Goal: Task Accomplishment & Management: Manage account settings

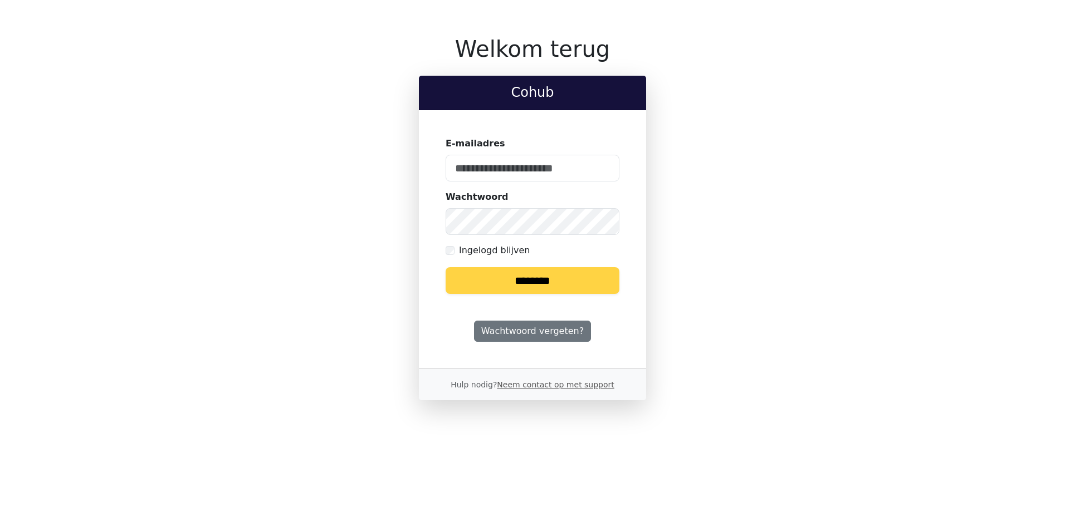
type input "**********"
click at [536, 287] on input "********" at bounding box center [533, 280] width 174 height 27
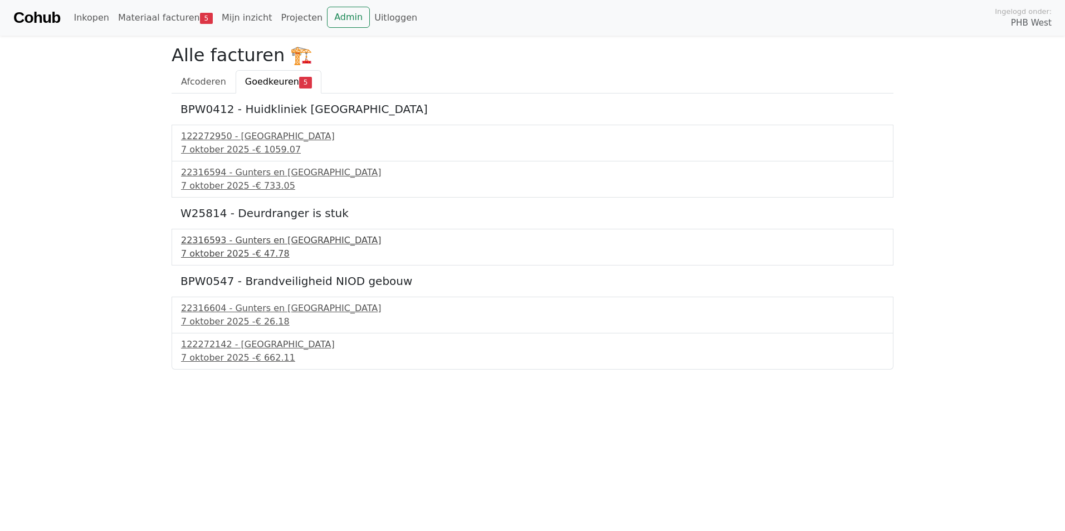
click at [220, 246] on div "22316593 - Gunters en Meuser" at bounding box center [532, 240] width 703 height 13
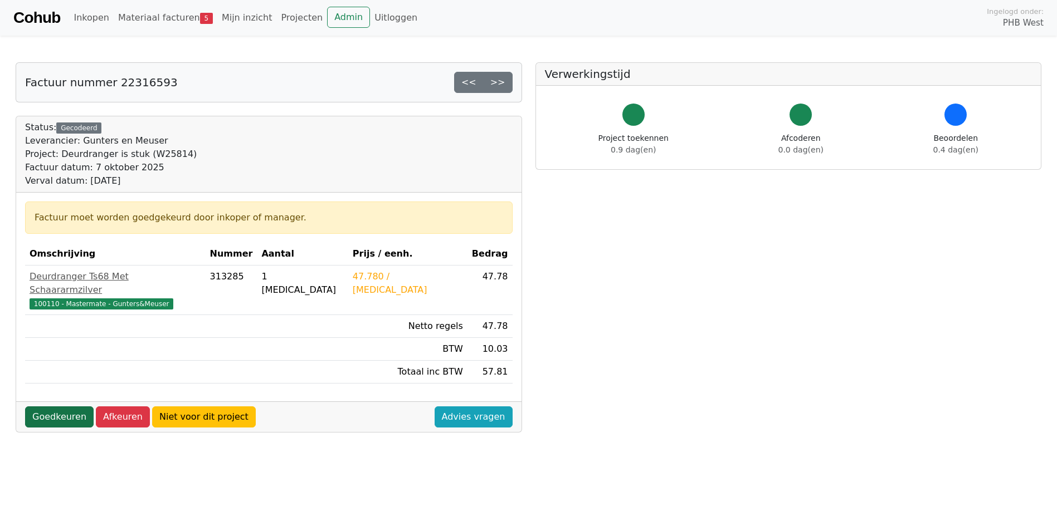
click at [56, 407] on link "Goedkeuren" at bounding box center [59, 417] width 69 height 21
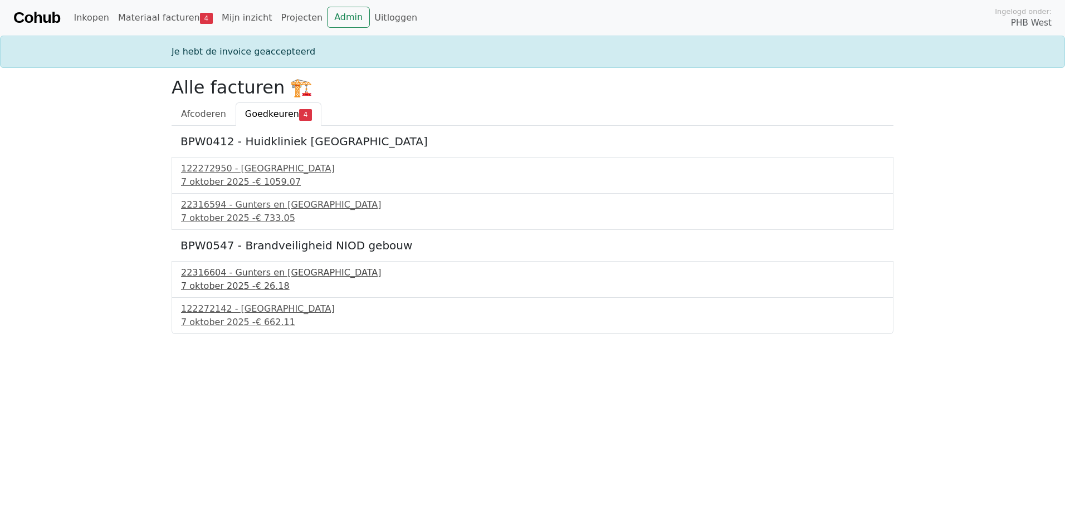
click at [231, 281] on div "7 oktober 2025 - € 26.18" at bounding box center [532, 286] width 703 height 13
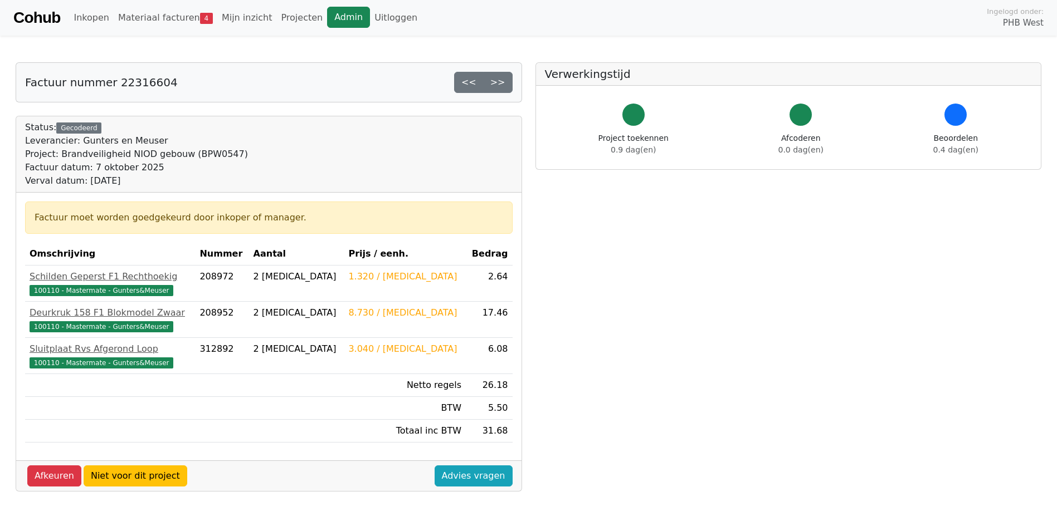
click at [327, 18] on link "Admin" at bounding box center [348, 17] width 43 height 21
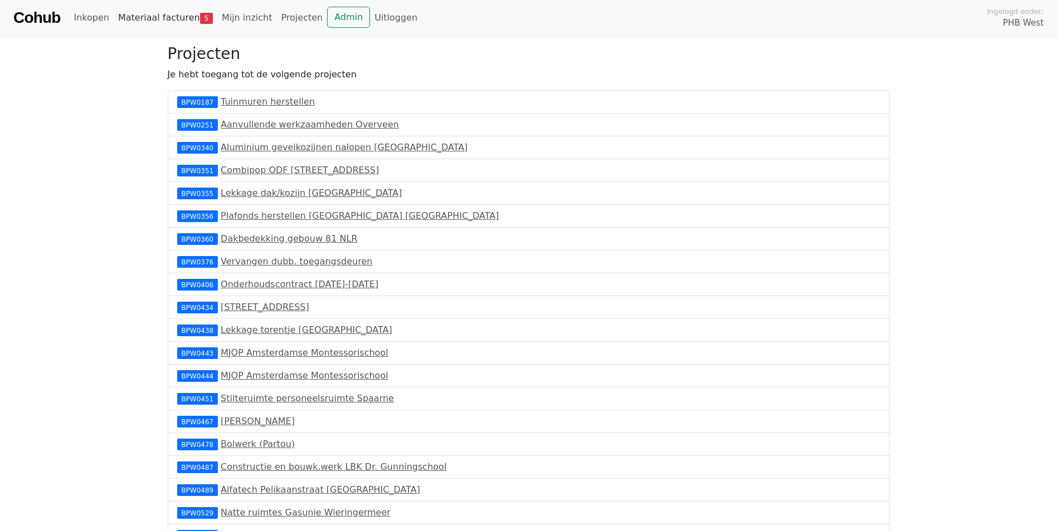
click at [144, 15] on link "Materiaal facturen 5" at bounding box center [166, 18] width 104 height 22
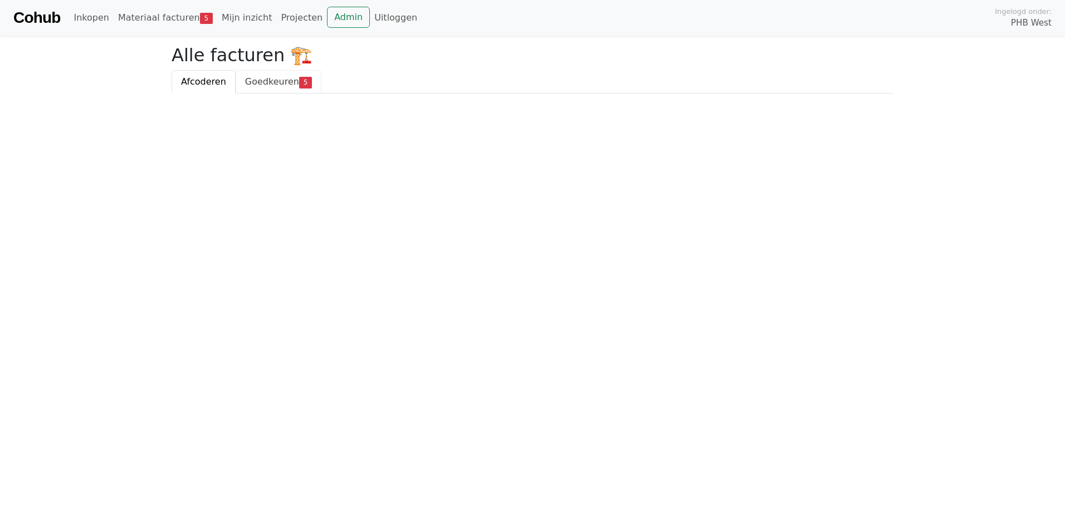
click at [273, 84] on span "Goedkeuren" at bounding box center [272, 81] width 54 height 11
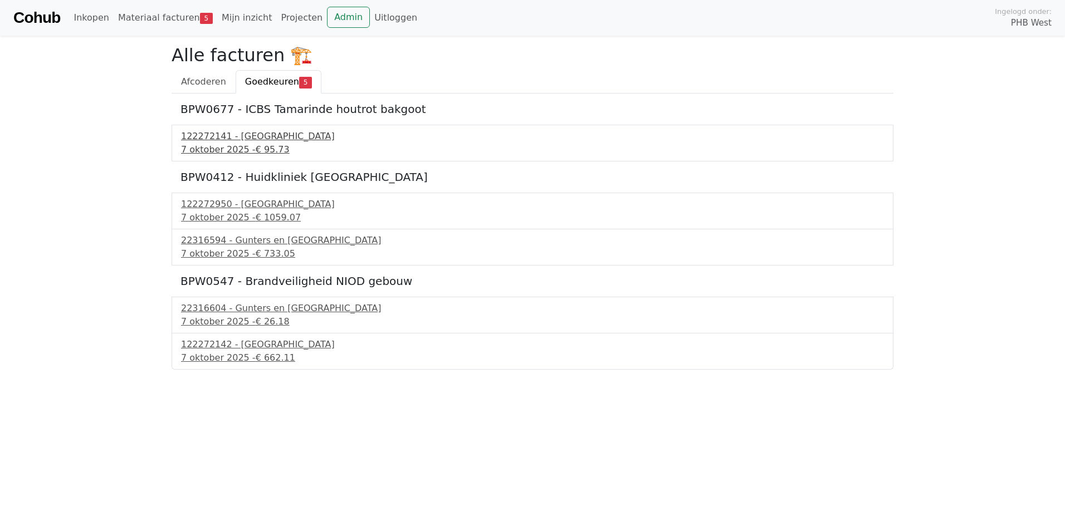
click at [233, 139] on div "122272141 - PontMeyer" at bounding box center [532, 136] width 703 height 13
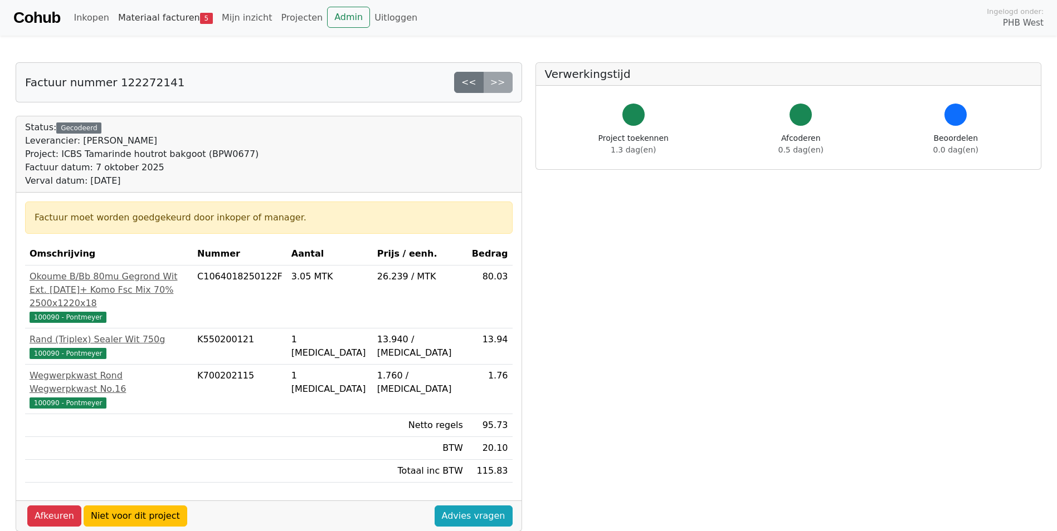
click at [157, 20] on link "Materiaal facturen 5" at bounding box center [166, 18] width 104 height 22
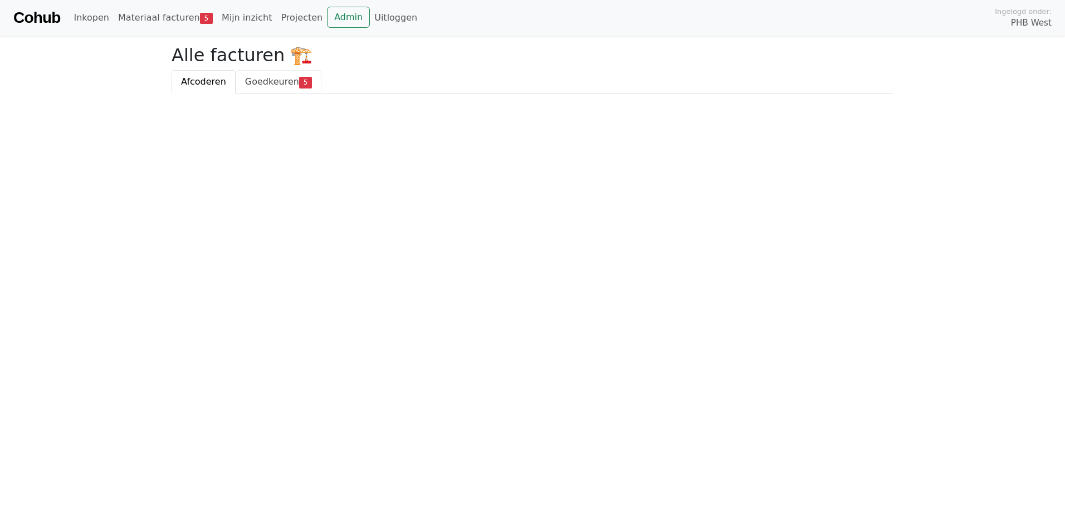
click at [256, 82] on span "Goedkeuren" at bounding box center [272, 81] width 54 height 11
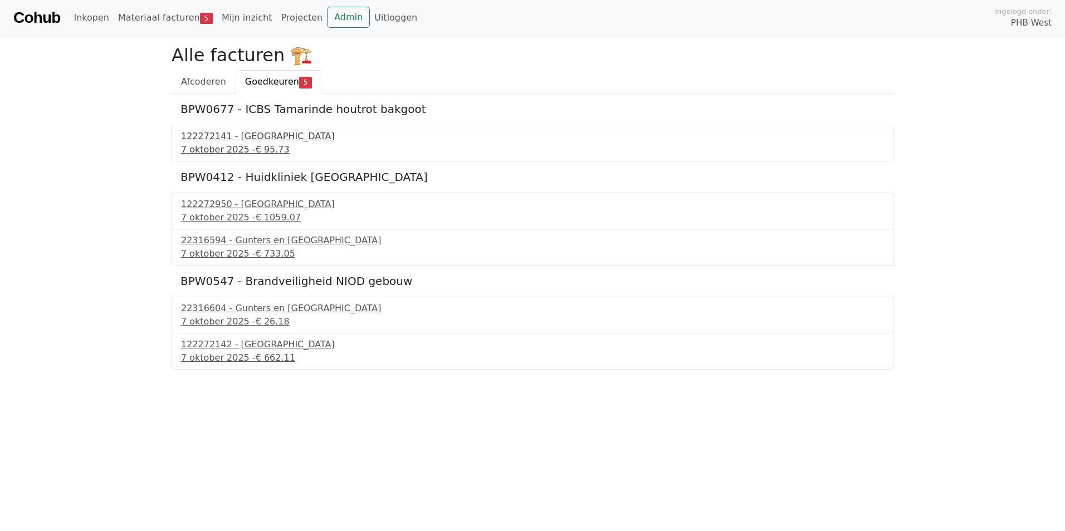
click at [247, 137] on div "122272141 - PontMeyer" at bounding box center [532, 136] width 703 height 13
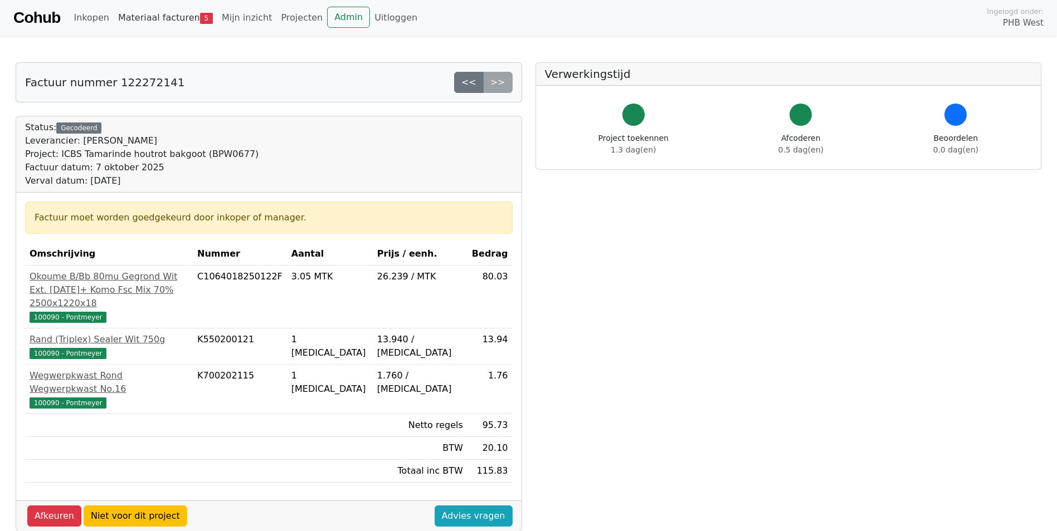
click at [145, 22] on link "Materiaal facturen 5" at bounding box center [166, 18] width 104 height 22
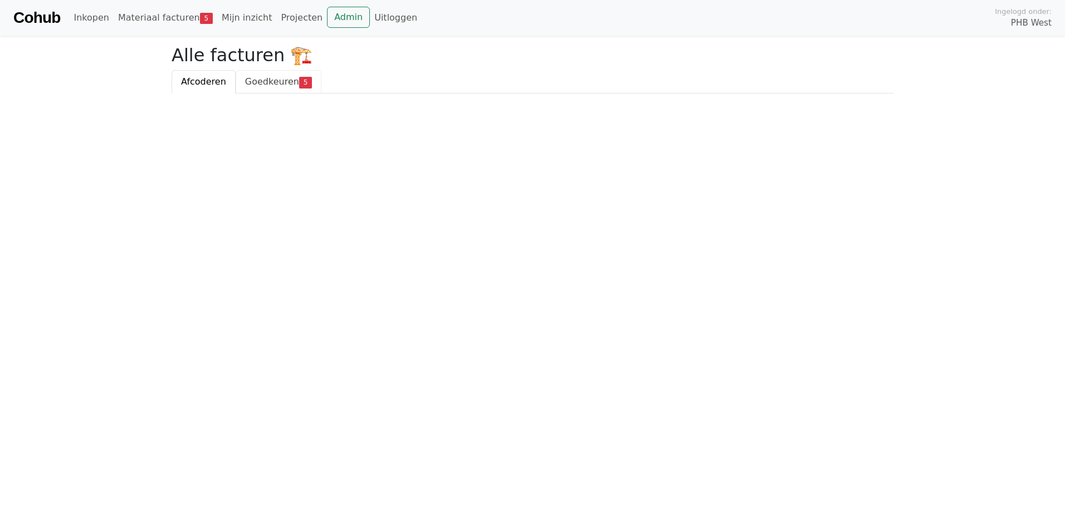
click at [276, 80] on span "Goedkeuren" at bounding box center [272, 81] width 54 height 11
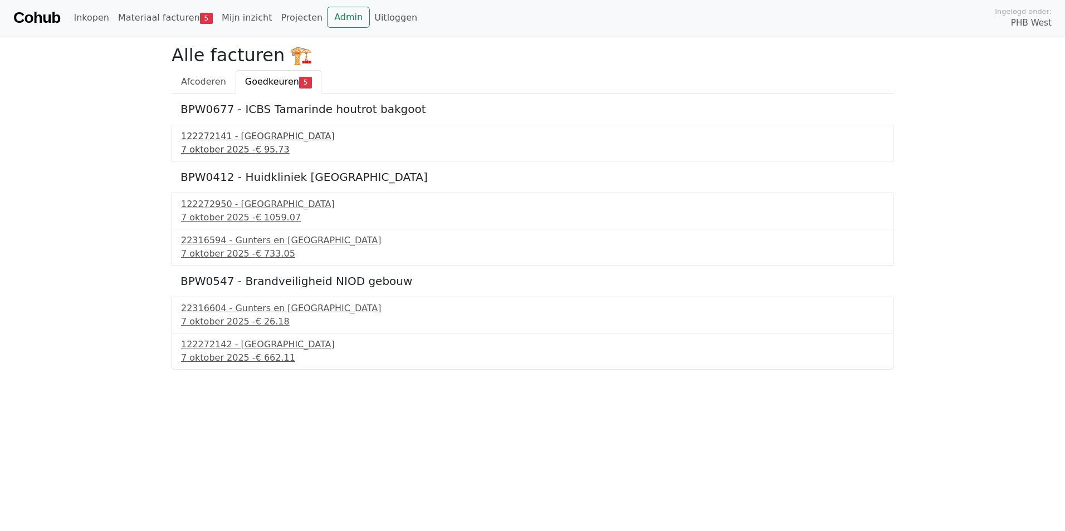
click at [237, 140] on div "122272141 - [GEOGRAPHIC_DATA]" at bounding box center [532, 136] width 703 height 13
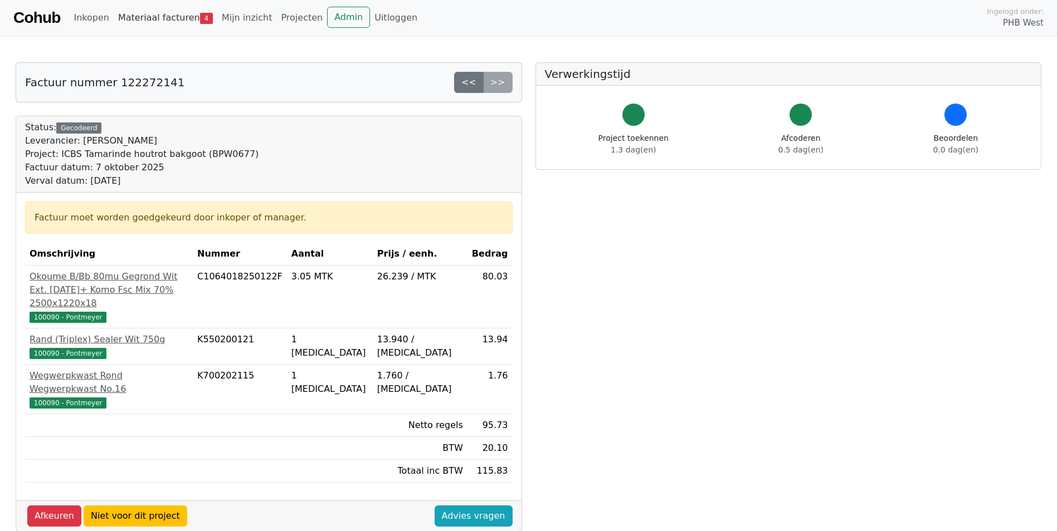
click at [162, 27] on link "Materiaal facturen 4" at bounding box center [166, 18] width 104 height 22
